Goal: Transaction & Acquisition: Obtain resource

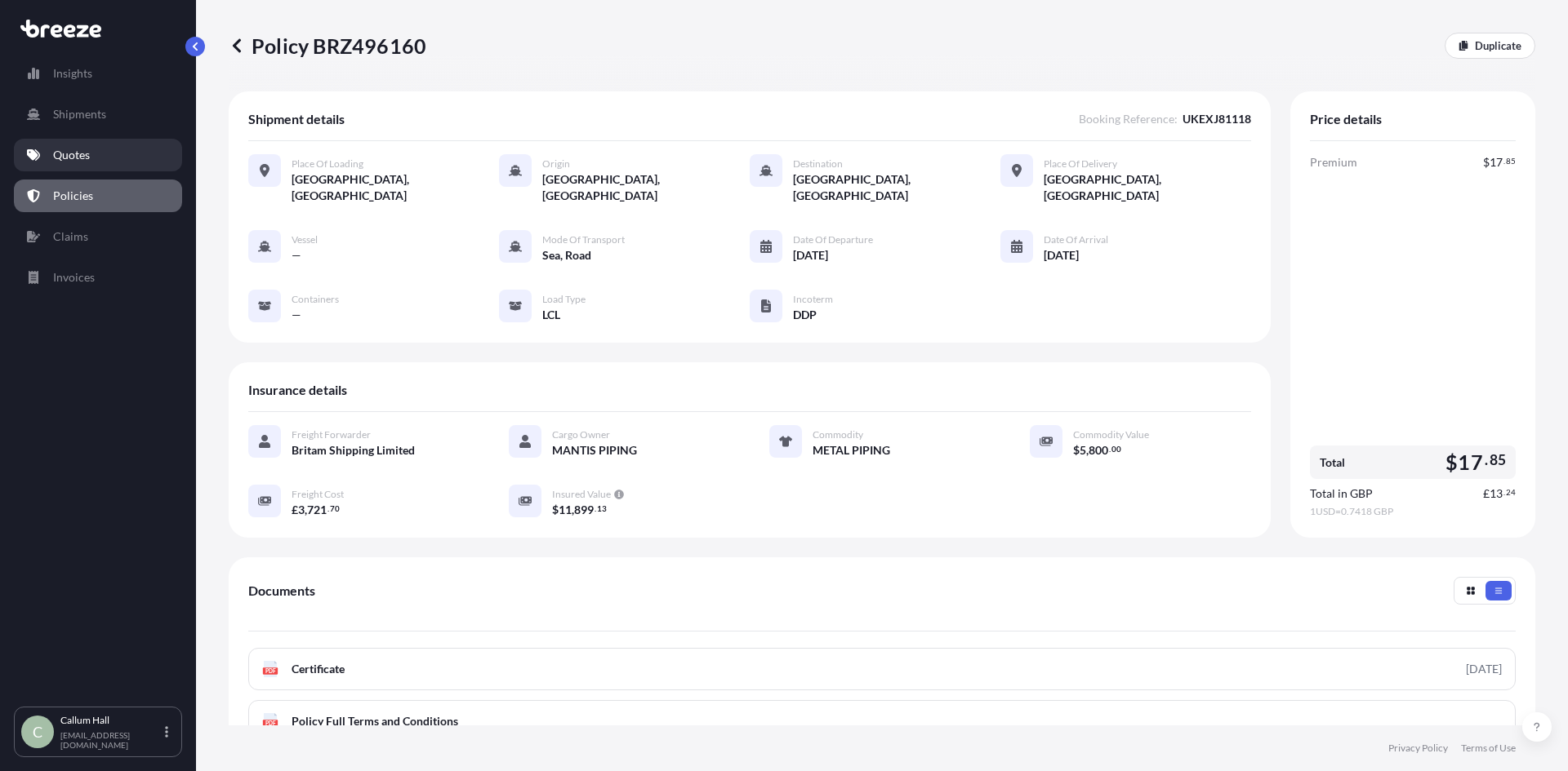
click at [98, 164] on link "Quotes" at bounding box center [97, 155] width 168 height 33
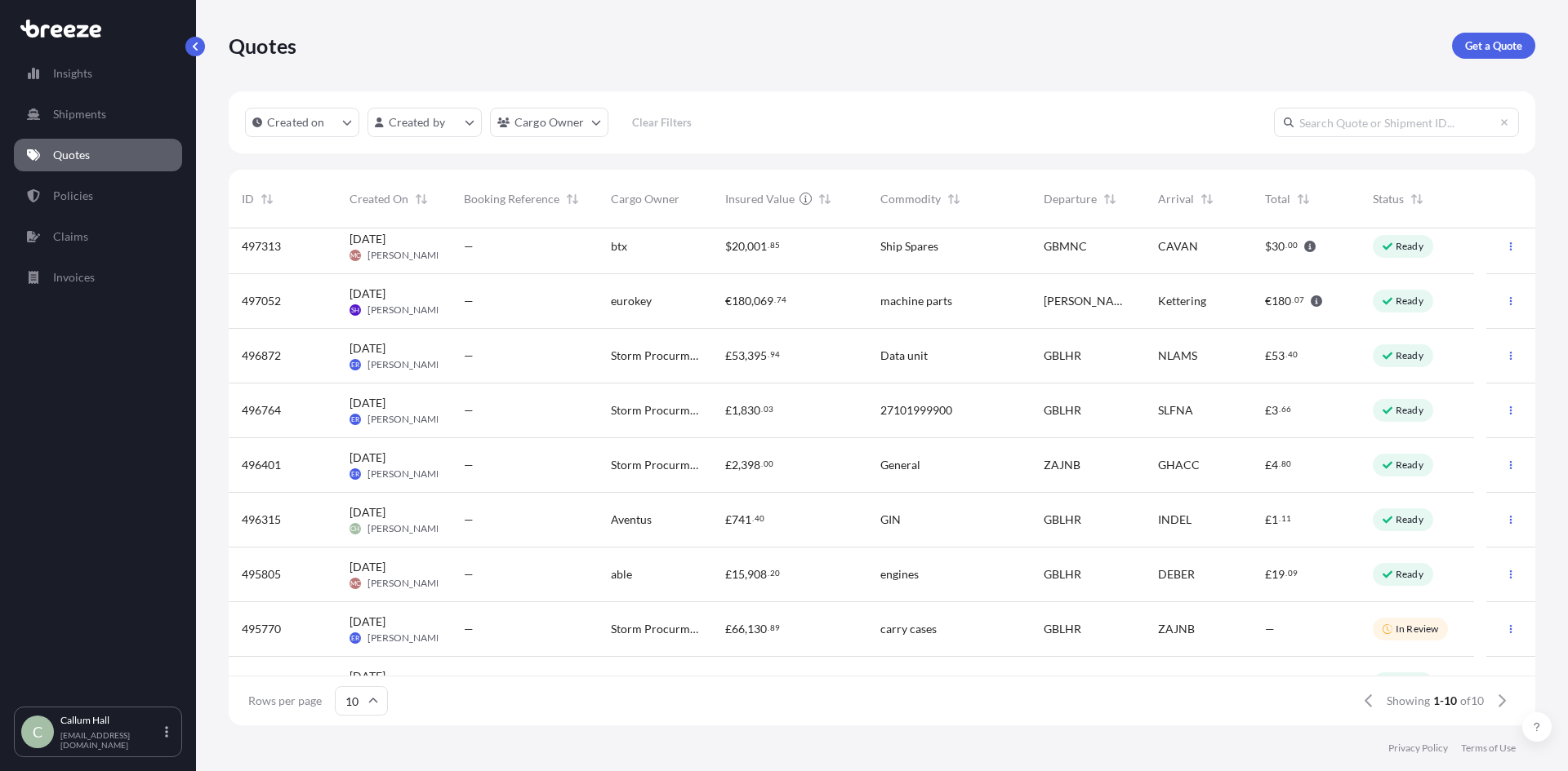
scroll to position [65, 0]
click at [934, 474] on div "General" at bounding box center [948, 465] width 163 height 55
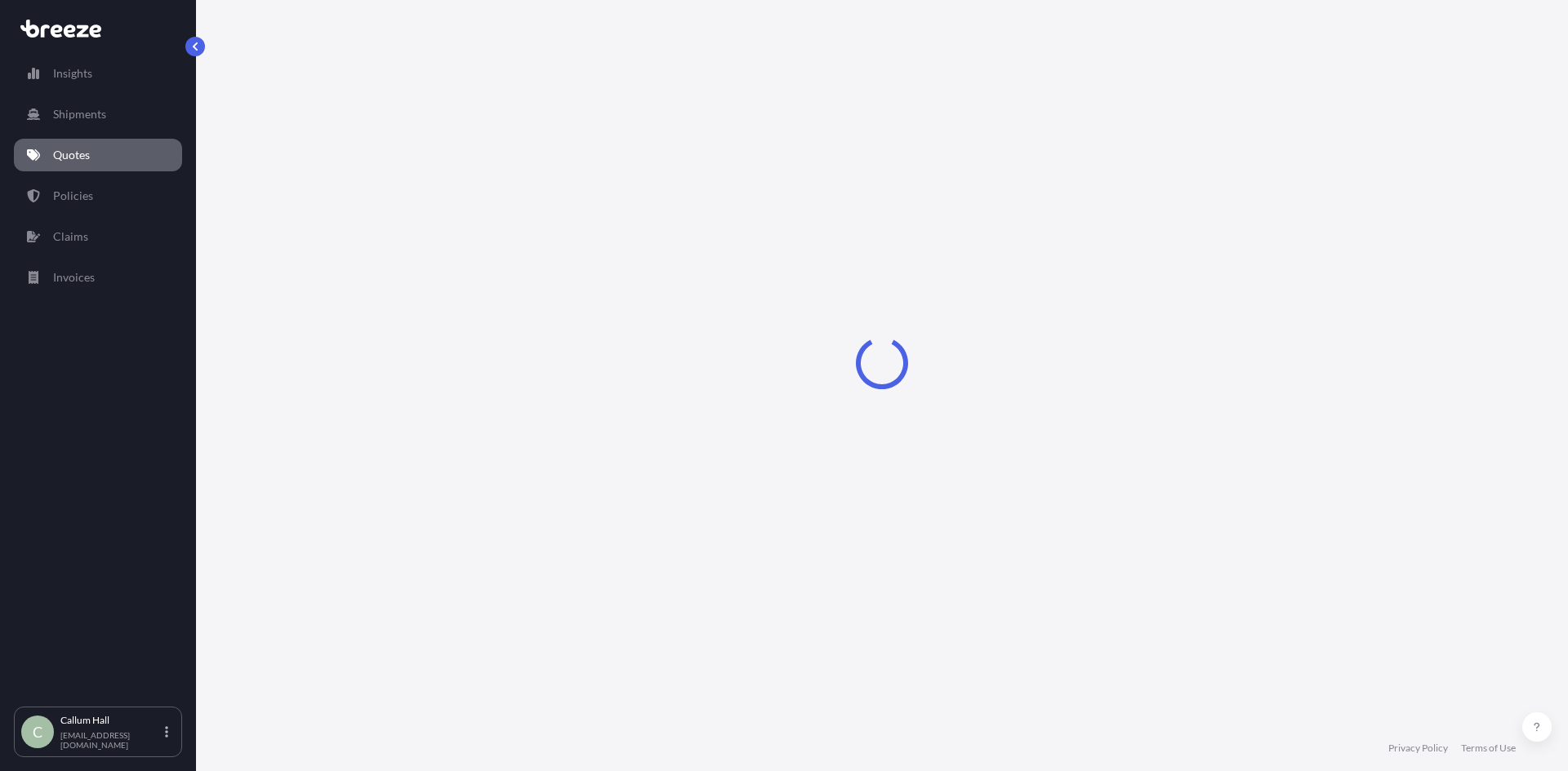
select select "Road"
select select "Air"
select select "4"
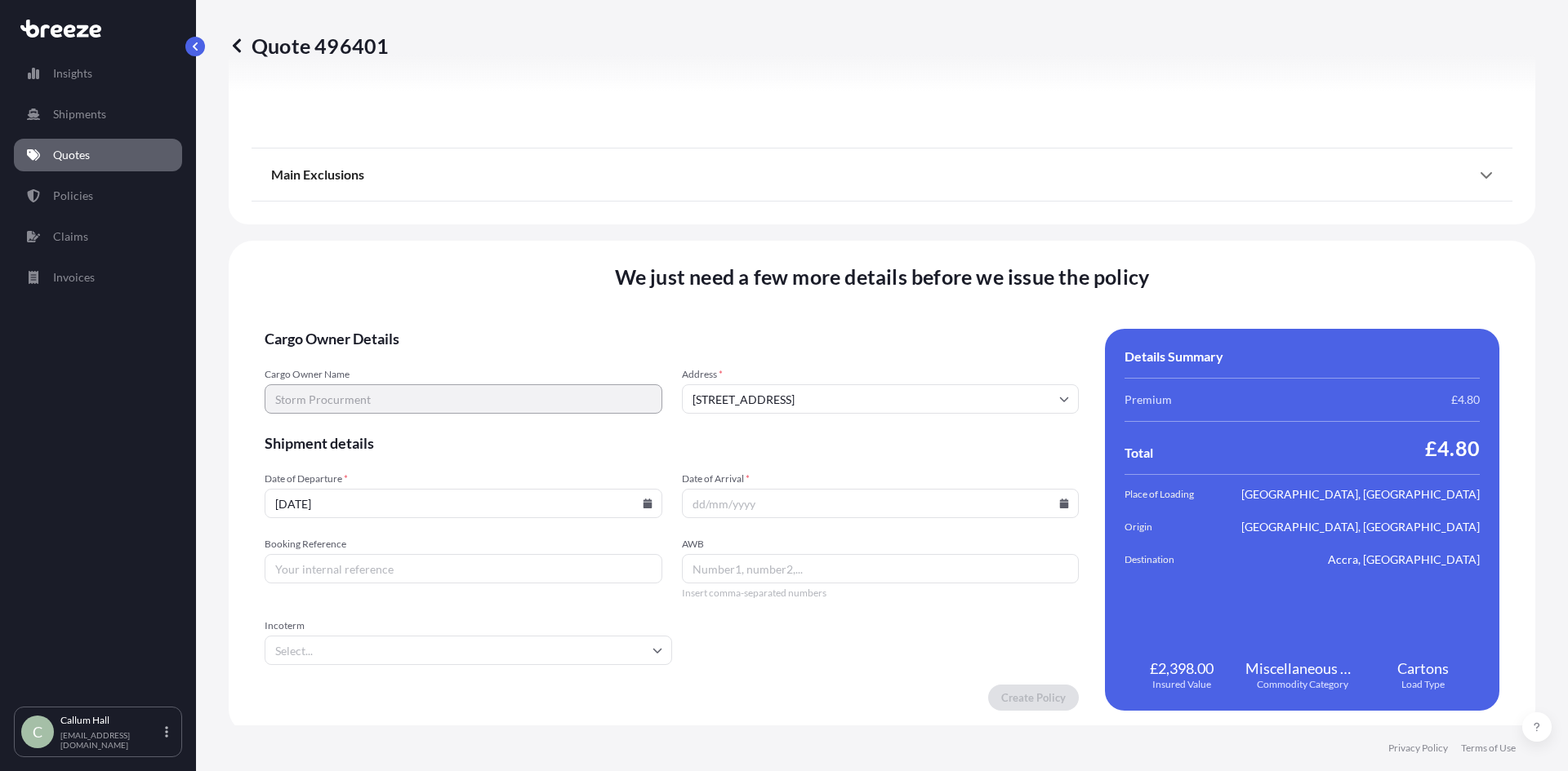
scroll to position [1950, 0]
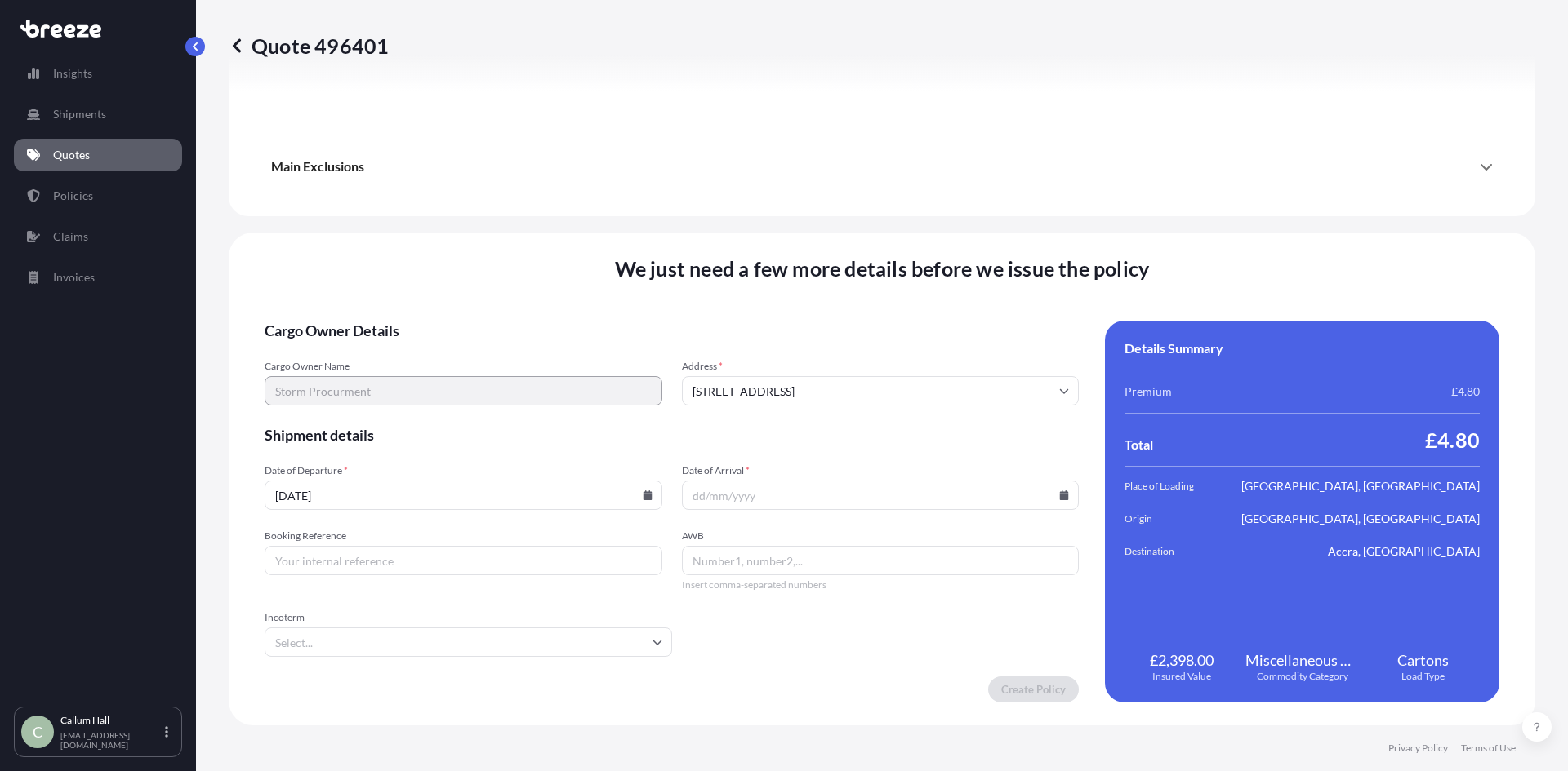
click at [391, 558] on input "Booking Reference" at bounding box center [463, 560] width 397 height 29
type input "UKAXJ81597"
click at [721, 506] on input "Date of Arrival *" at bounding box center [880, 495] width 397 height 29
click at [455, 498] on input "[DATE]" at bounding box center [463, 495] width 397 height 29
click at [645, 495] on icon at bounding box center [646, 495] width 9 height 10
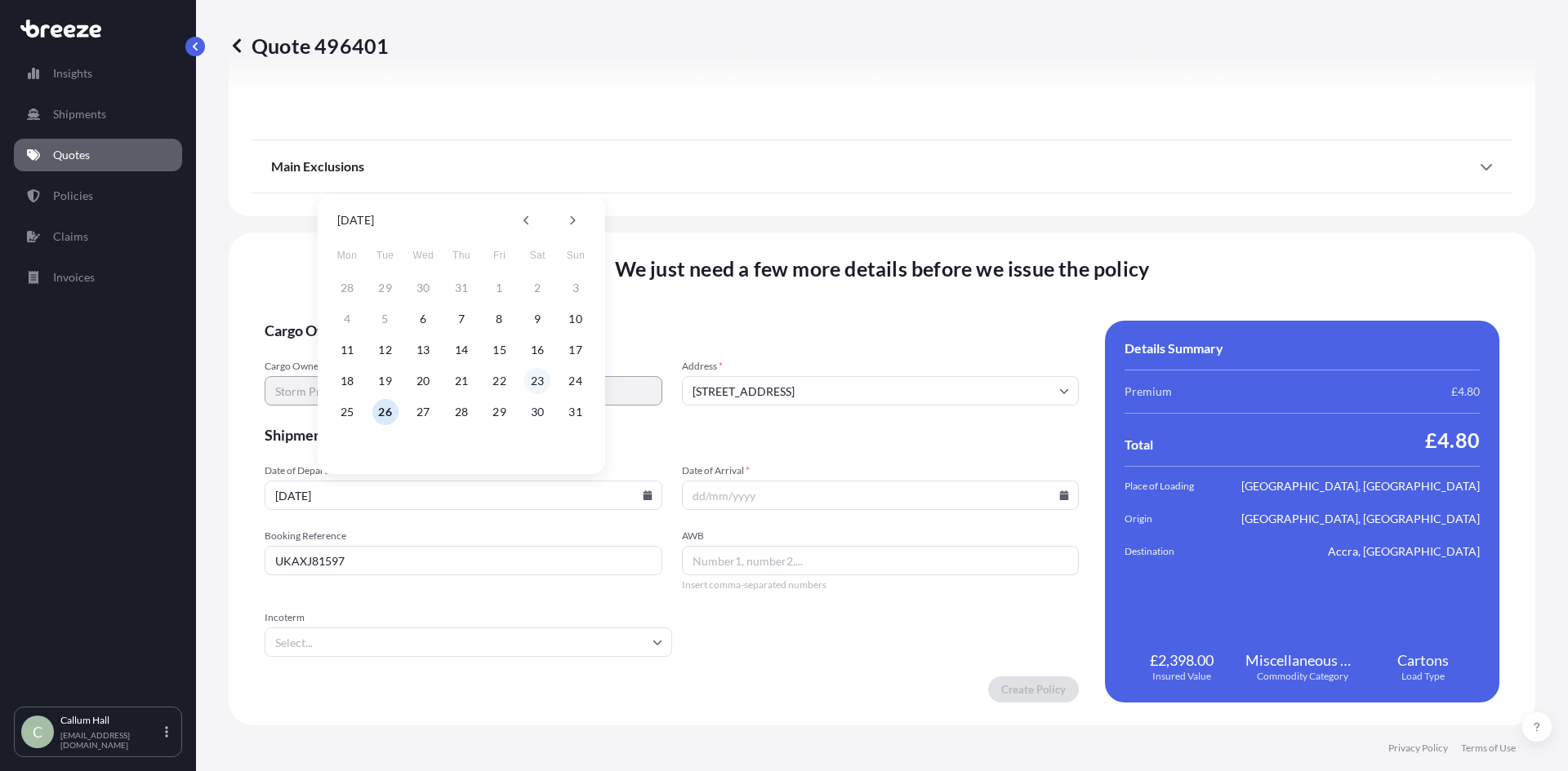
click at [546, 386] on button "23" at bounding box center [537, 381] width 26 height 26
type input "[DATE]"
click at [1060, 497] on icon at bounding box center [1064, 495] width 9 height 10
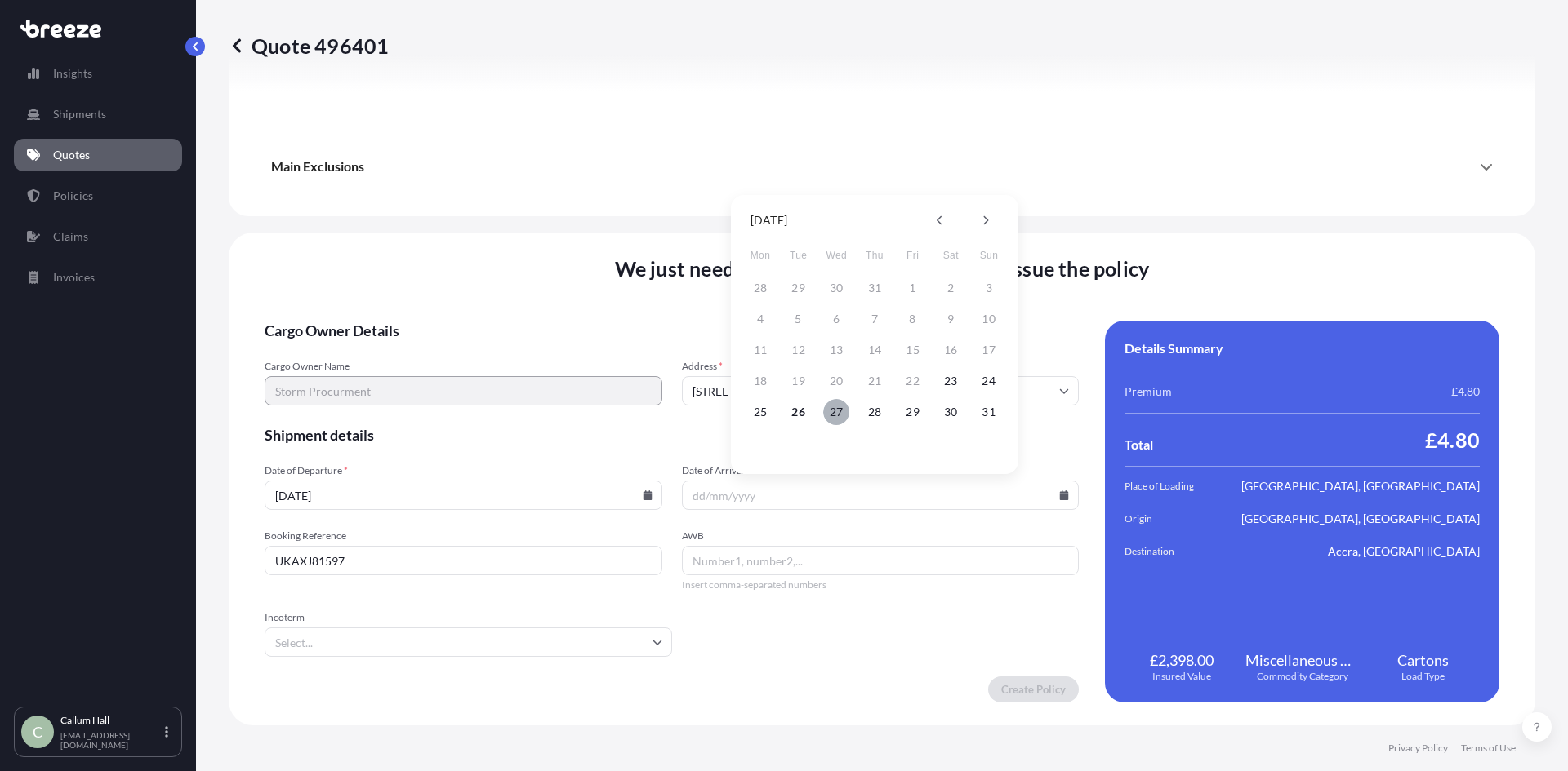
click at [838, 412] on button "27" at bounding box center [835, 412] width 26 height 26
type input "[DATE]"
click at [765, 562] on input "AWB" at bounding box center [880, 560] width 397 height 29
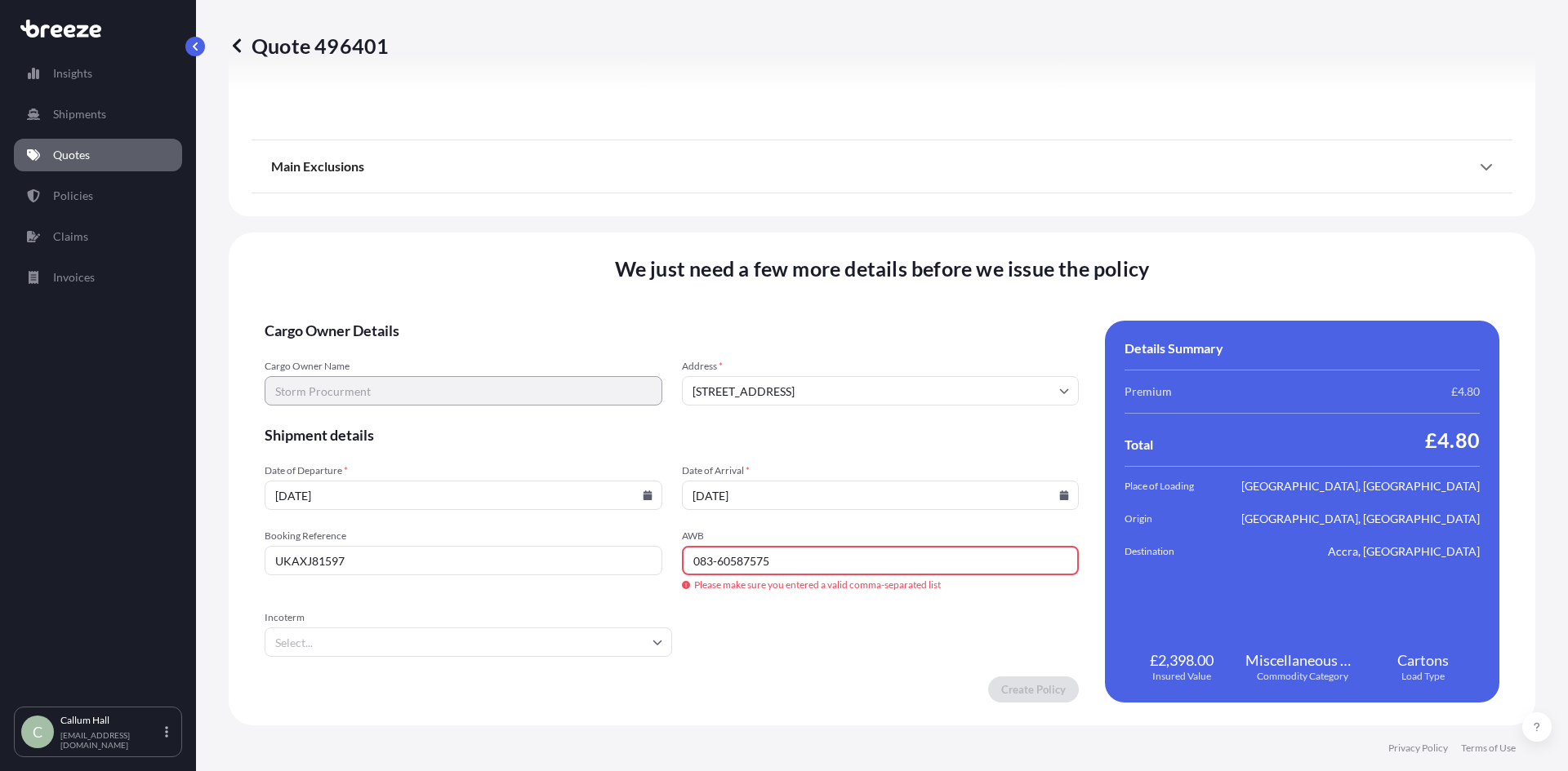
click at [716, 562] on input "083-60587575" at bounding box center [880, 560] width 397 height 29
type input "08360587575"
click at [913, 646] on form "Cargo Owner Details Cargo Owner Name Storm Procurment Address * [GEOGRAPHIC_DAT…" at bounding box center [671, 512] width 814 height 382
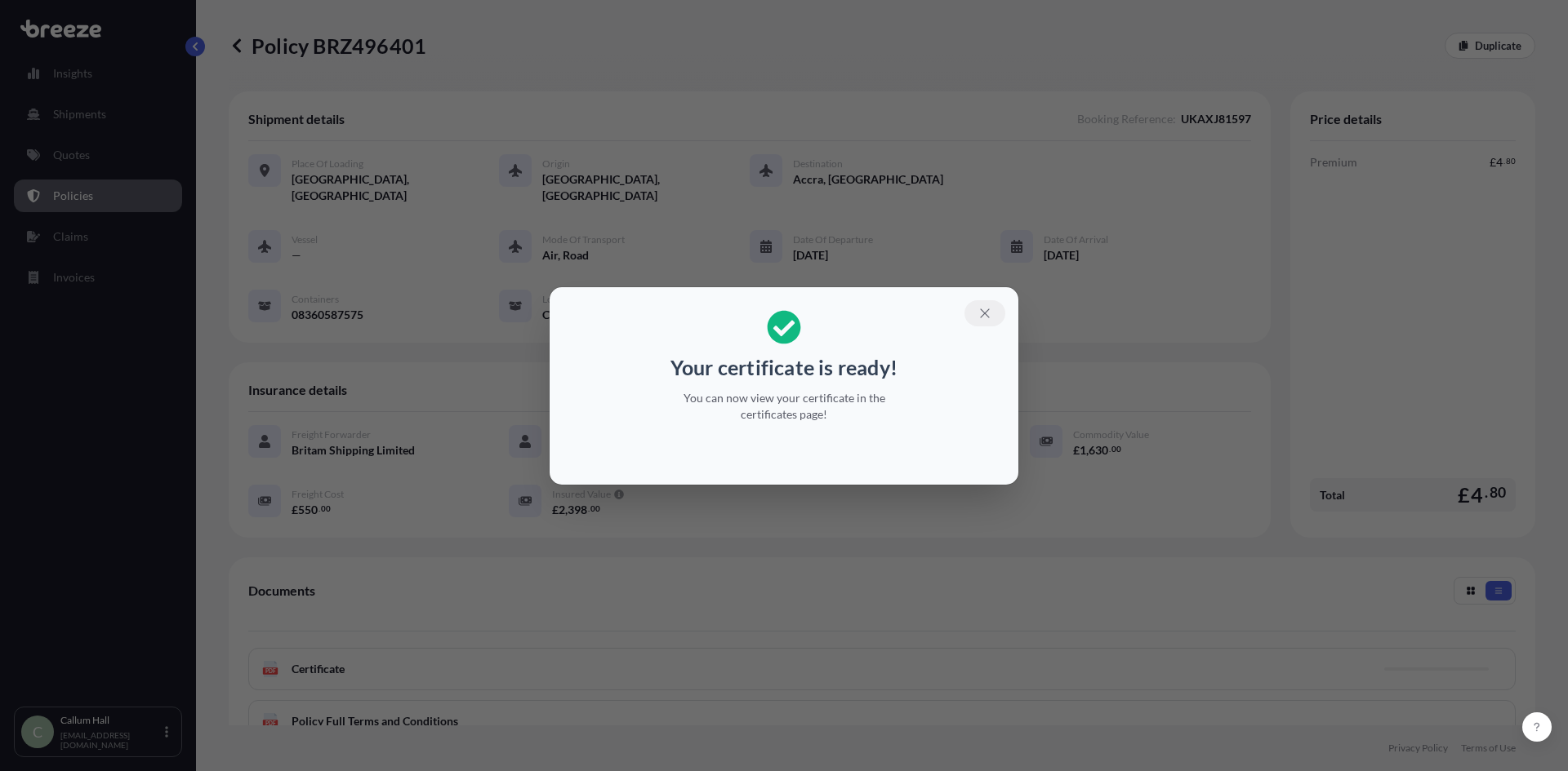
click at [983, 308] on icon "button" at bounding box center [984, 313] width 14 height 14
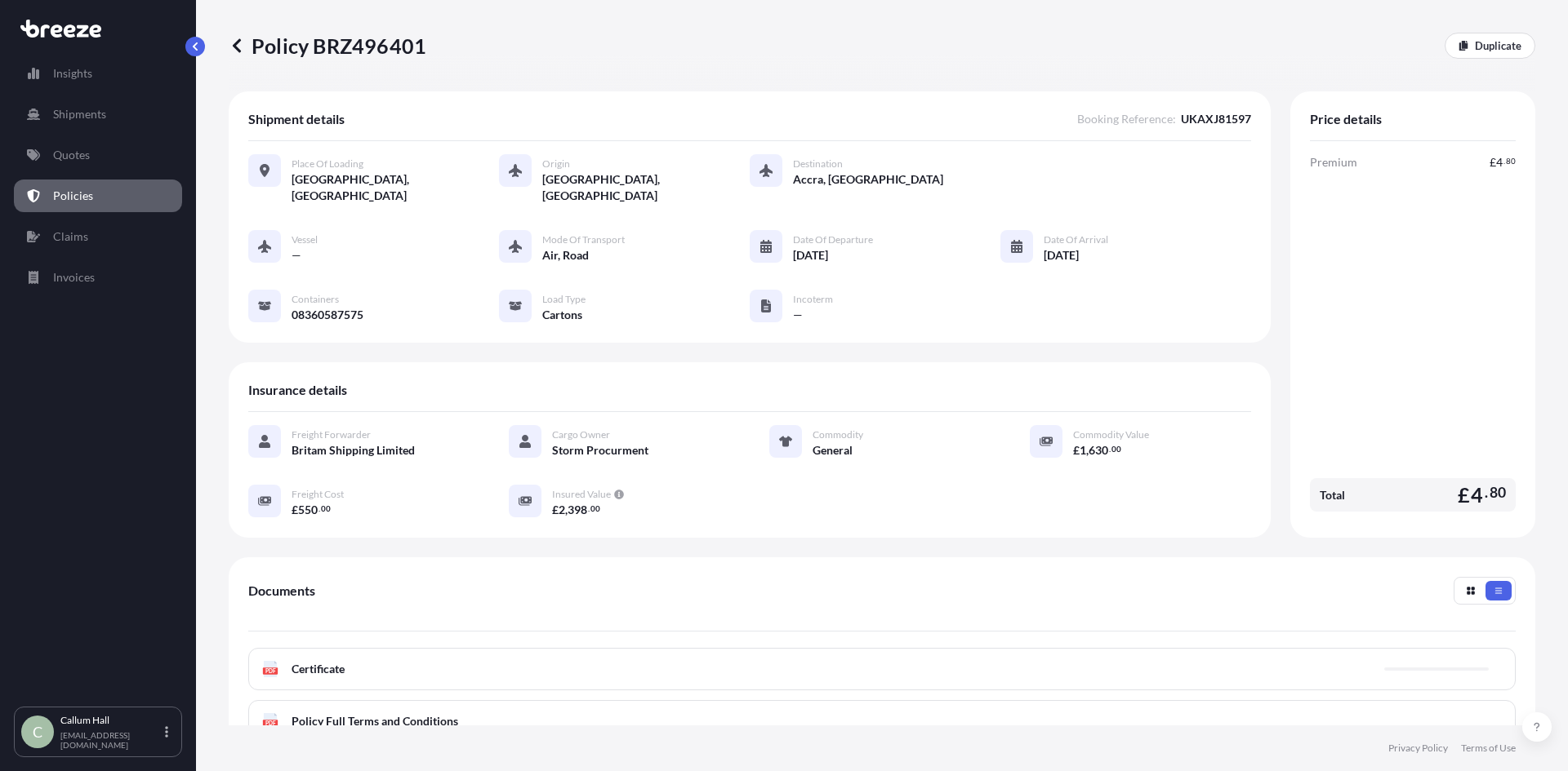
scroll to position [195, 0]
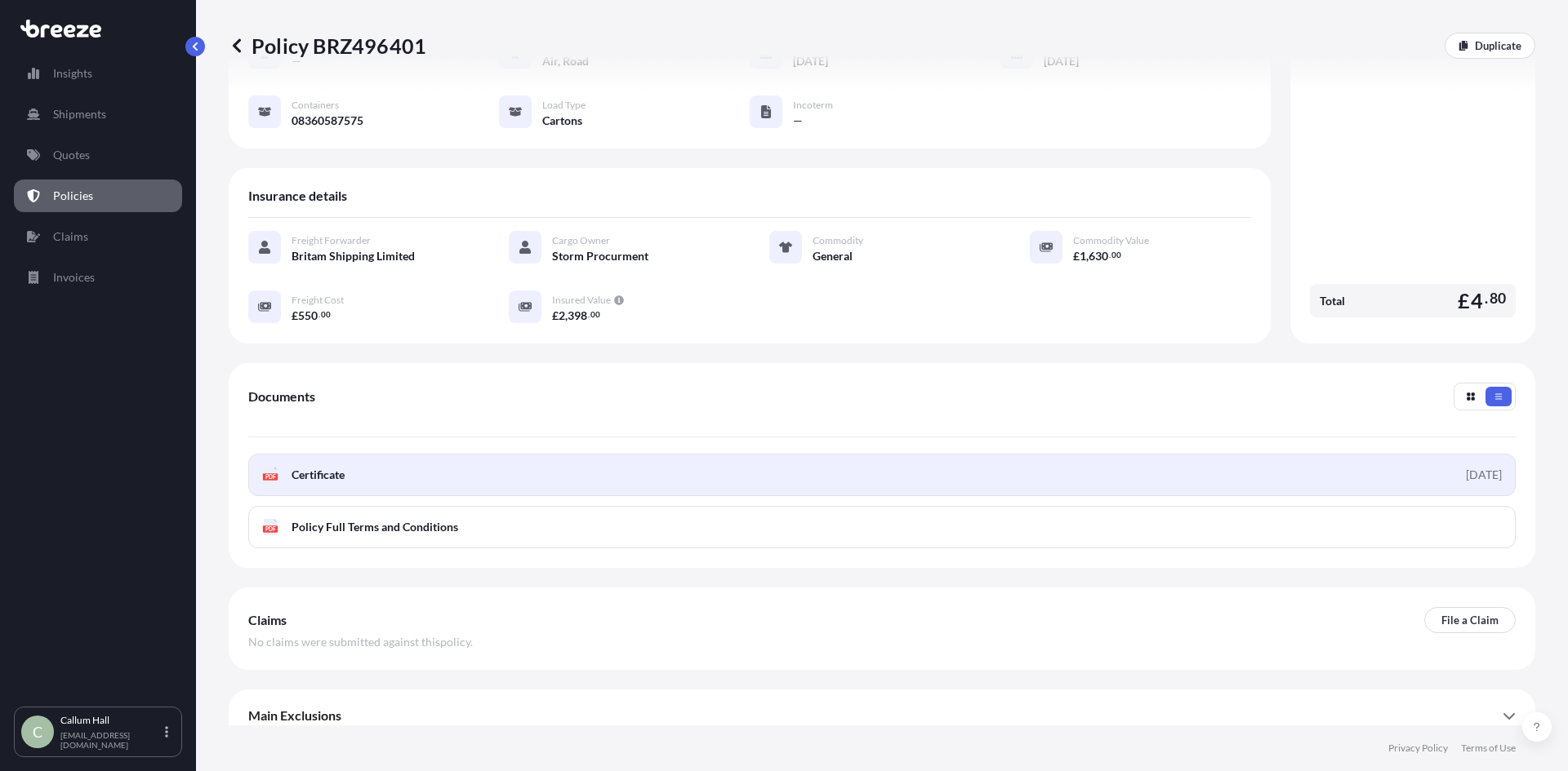
click at [1095, 461] on link "PDF Certificate [DATE]" at bounding box center [881, 475] width 1267 height 42
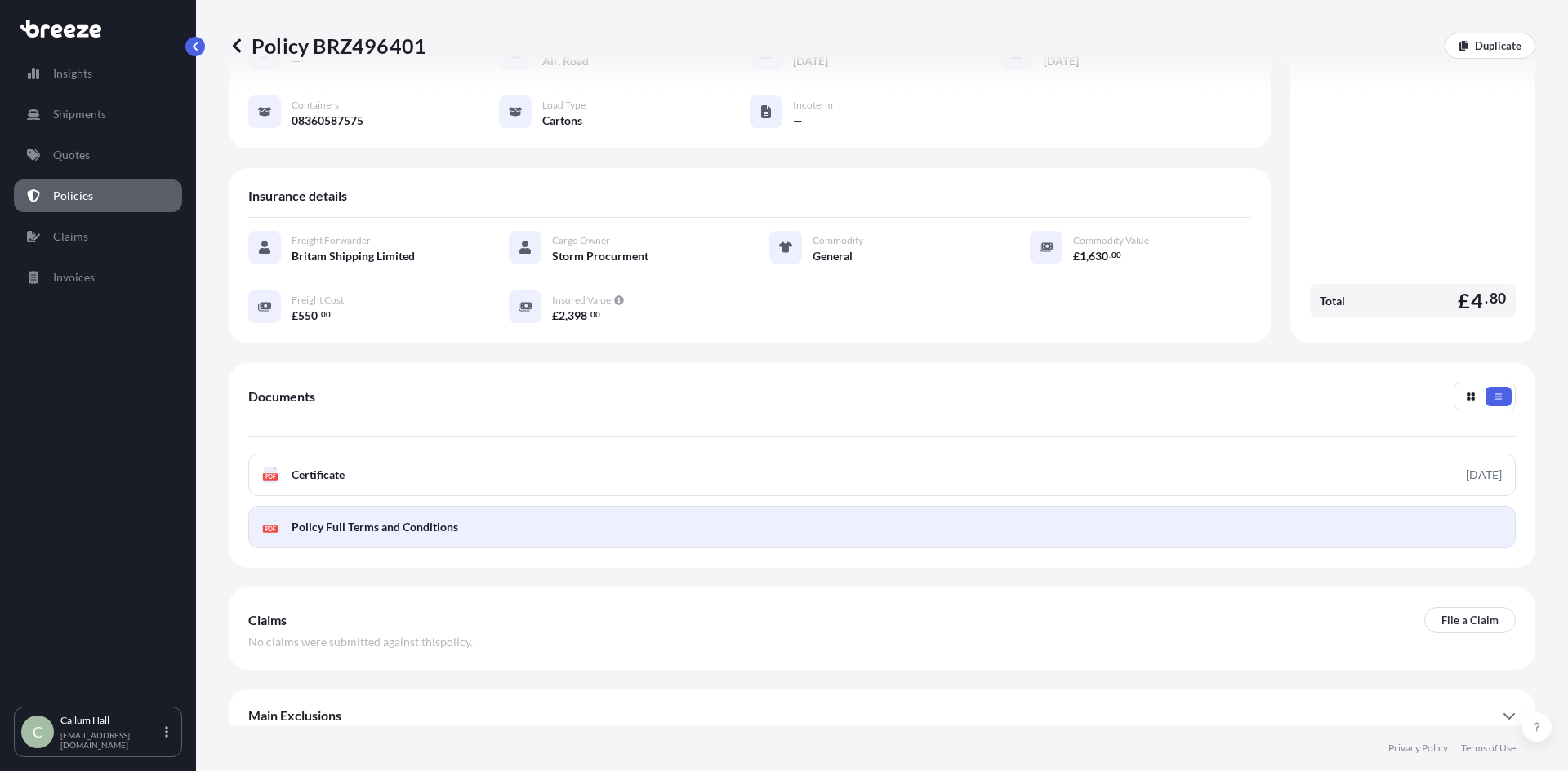
click at [1248, 506] on link "PDF Policy Full Terms and Conditions" at bounding box center [881, 527] width 1267 height 42
